Goal: Task Accomplishment & Management: Manage account settings

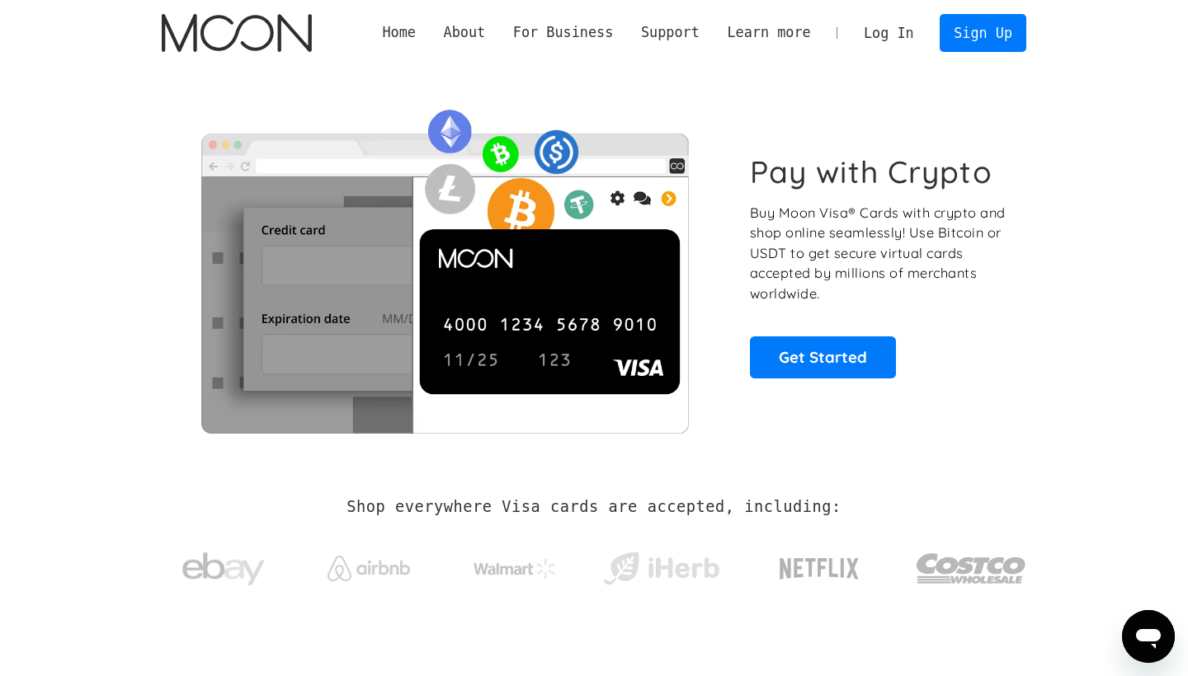
click at [888, 33] on link "Log In" at bounding box center [889, 33] width 78 height 36
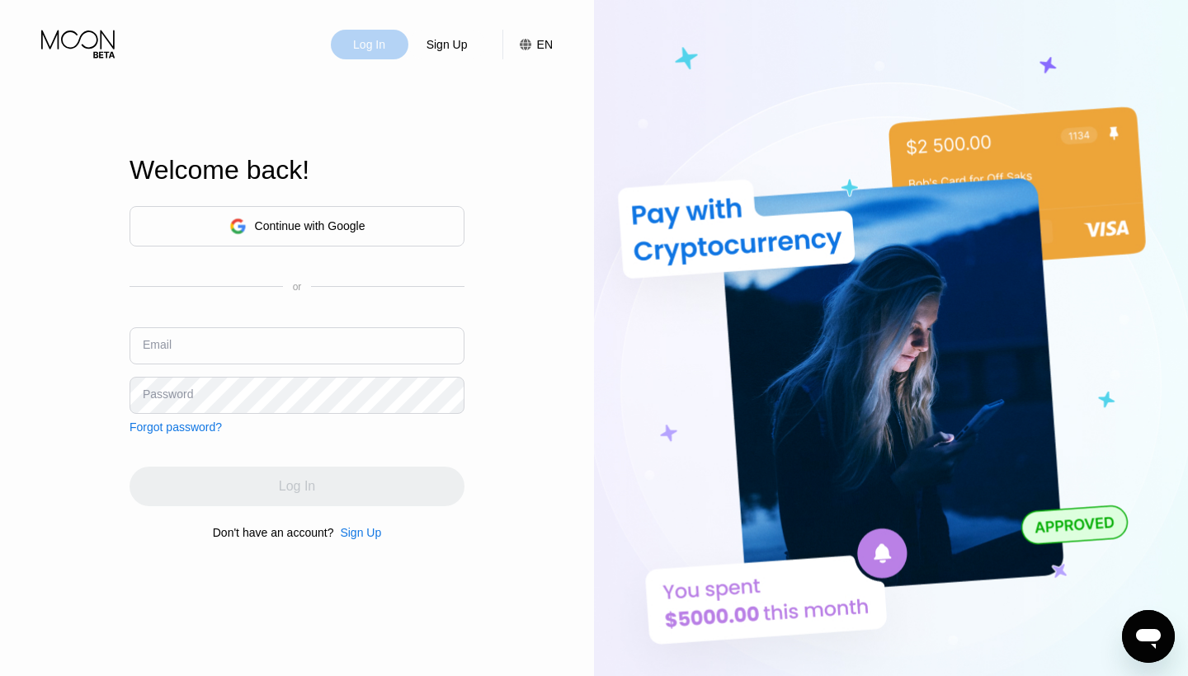
click at [369, 39] on div "Log In" at bounding box center [368, 44] width 35 height 16
click at [327, 224] on div "Continue with Google" at bounding box center [310, 225] width 111 height 13
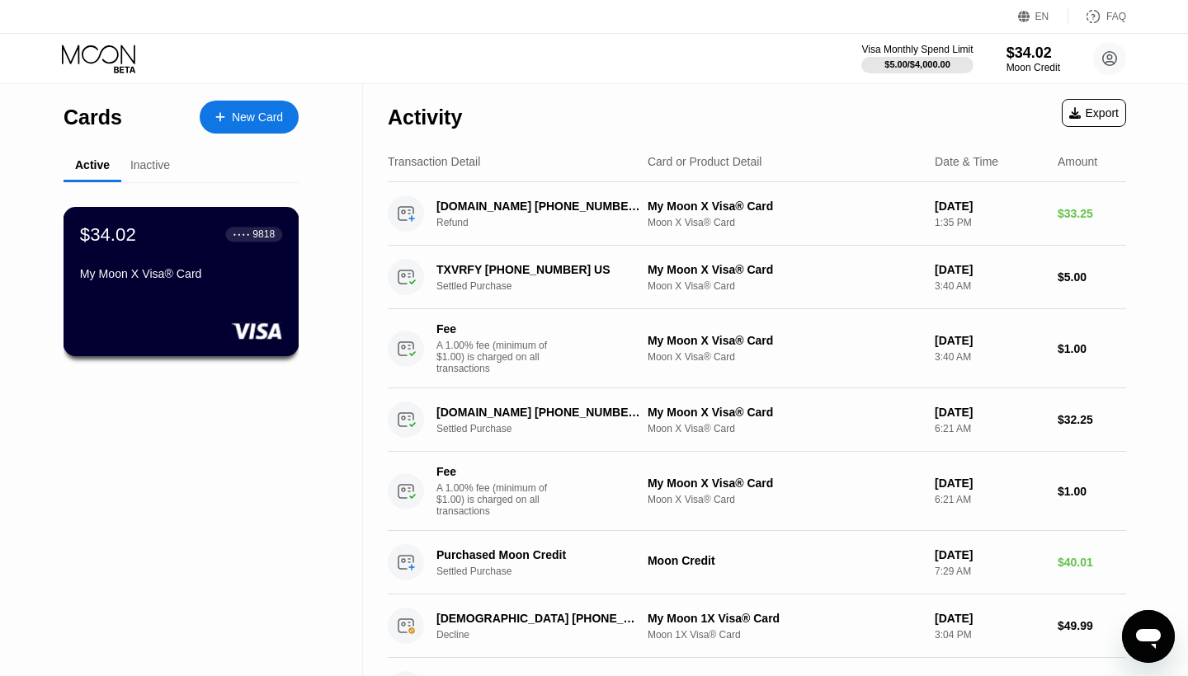
click at [178, 272] on div "My Moon X Visa® Card" at bounding box center [181, 273] width 202 height 13
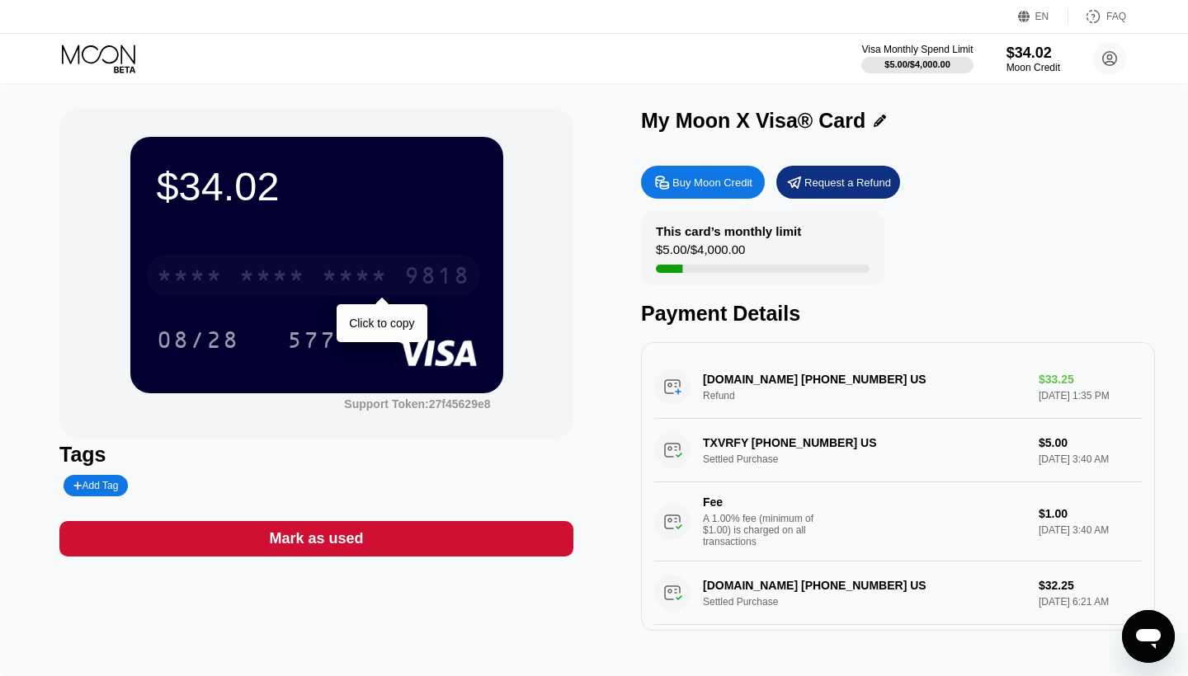
drag, startPoint x: 156, startPoint y: 273, endPoint x: 450, endPoint y: 269, distance: 293.6
click at [450, 269] on div "* * * * * * * * * * * * 9818" at bounding box center [313, 275] width 333 height 41
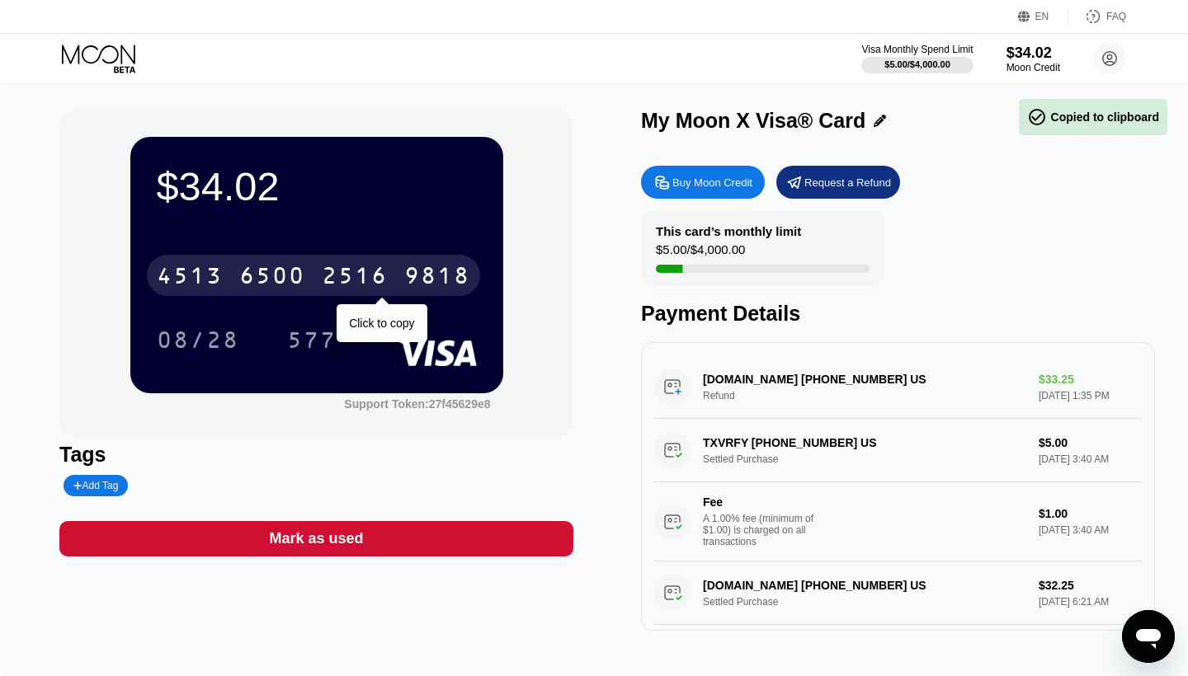
click at [357, 282] on div "2516" at bounding box center [355, 278] width 66 height 26
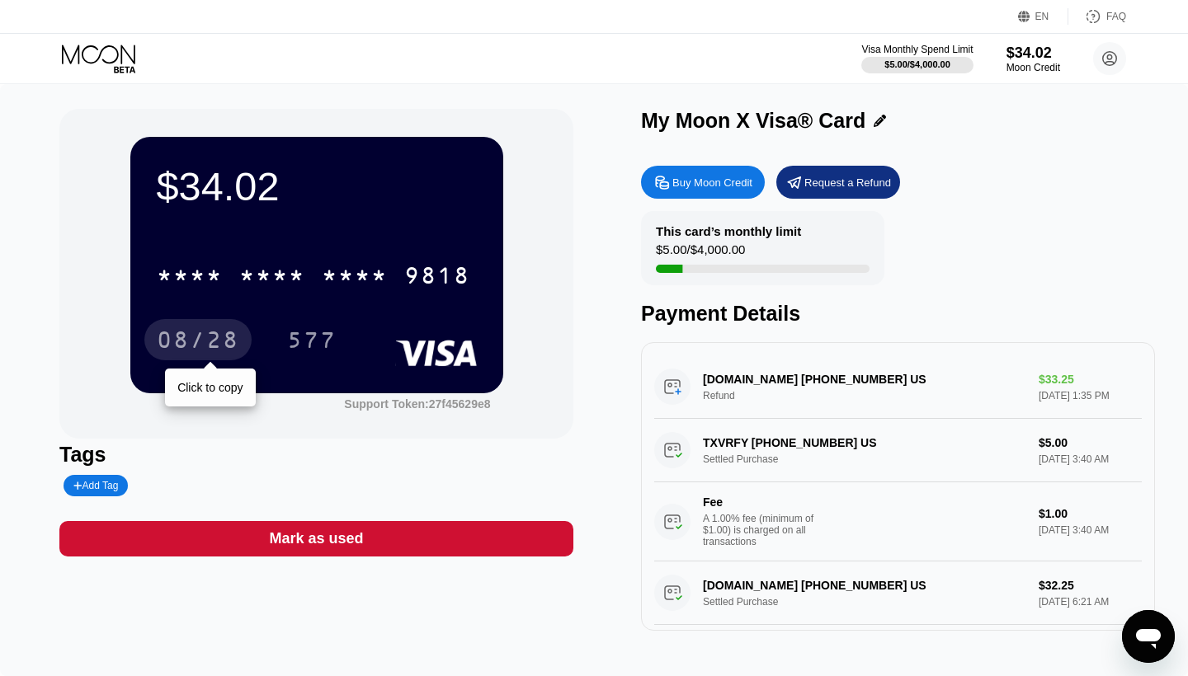
click at [205, 341] on div "08/28" at bounding box center [198, 342] width 82 height 26
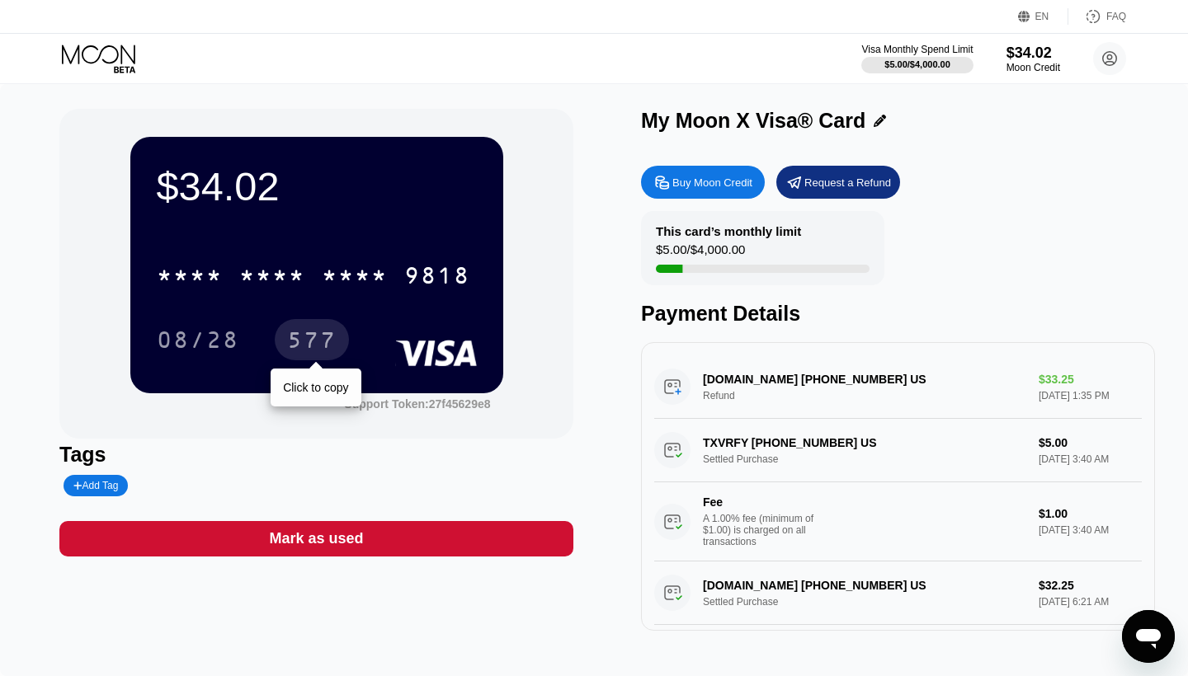
click at [318, 341] on div "577" at bounding box center [311, 342] width 49 height 26
click at [793, 31] on div "EN Language Select an item Save FAQ" at bounding box center [594, 17] width 1188 height 34
